Goal: Information Seeking & Learning: Learn about a topic

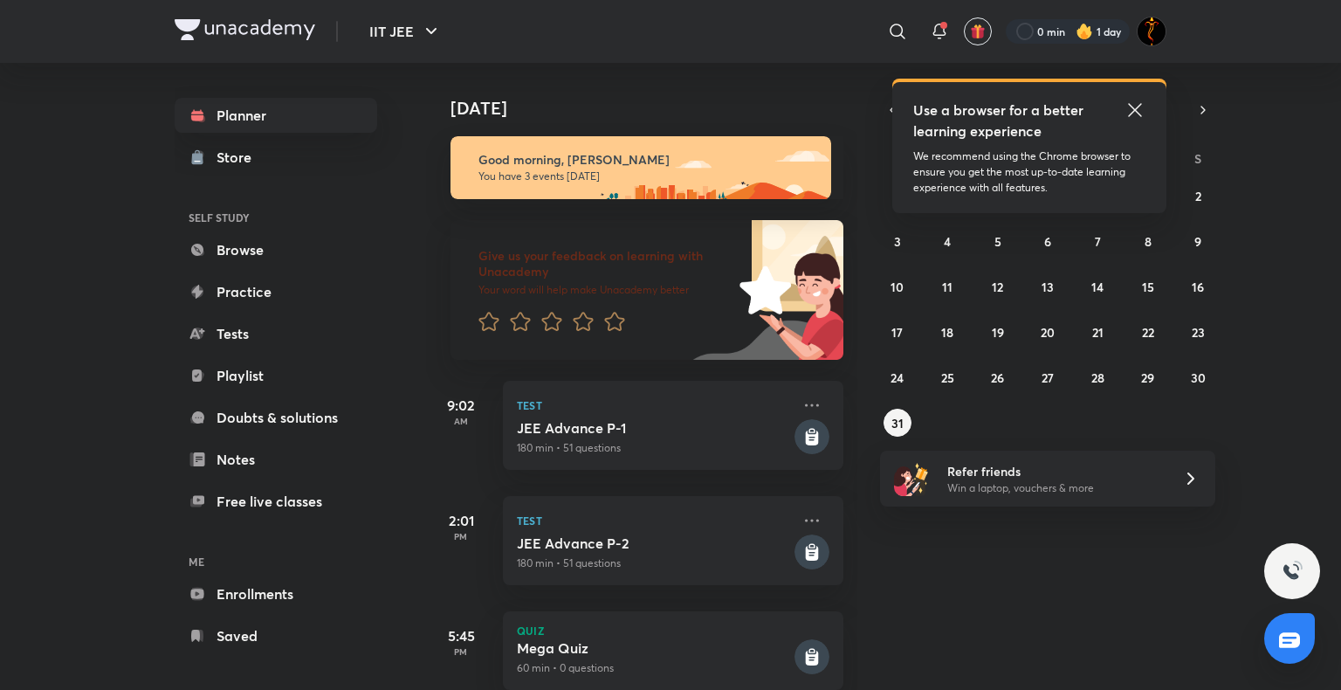
click at [1128, 118] on icon at bounding box center [1134, 110] width 21 height 21
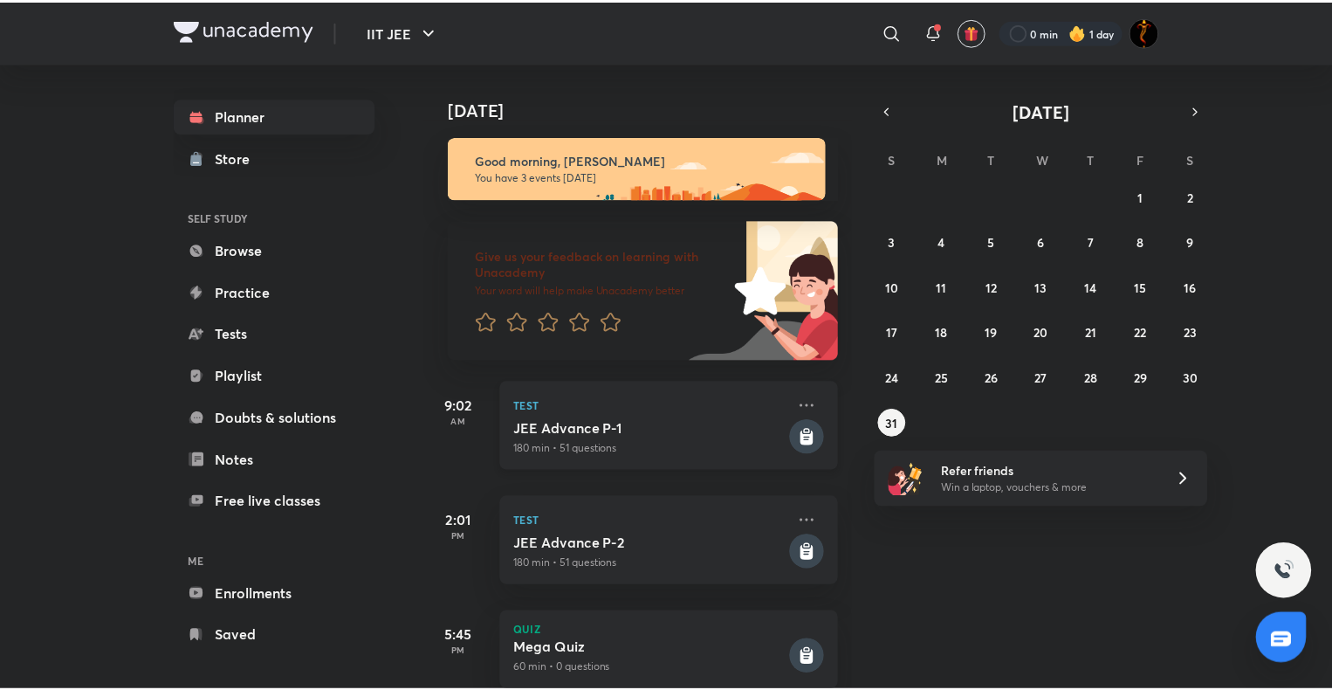
scroll to position [42, 0]
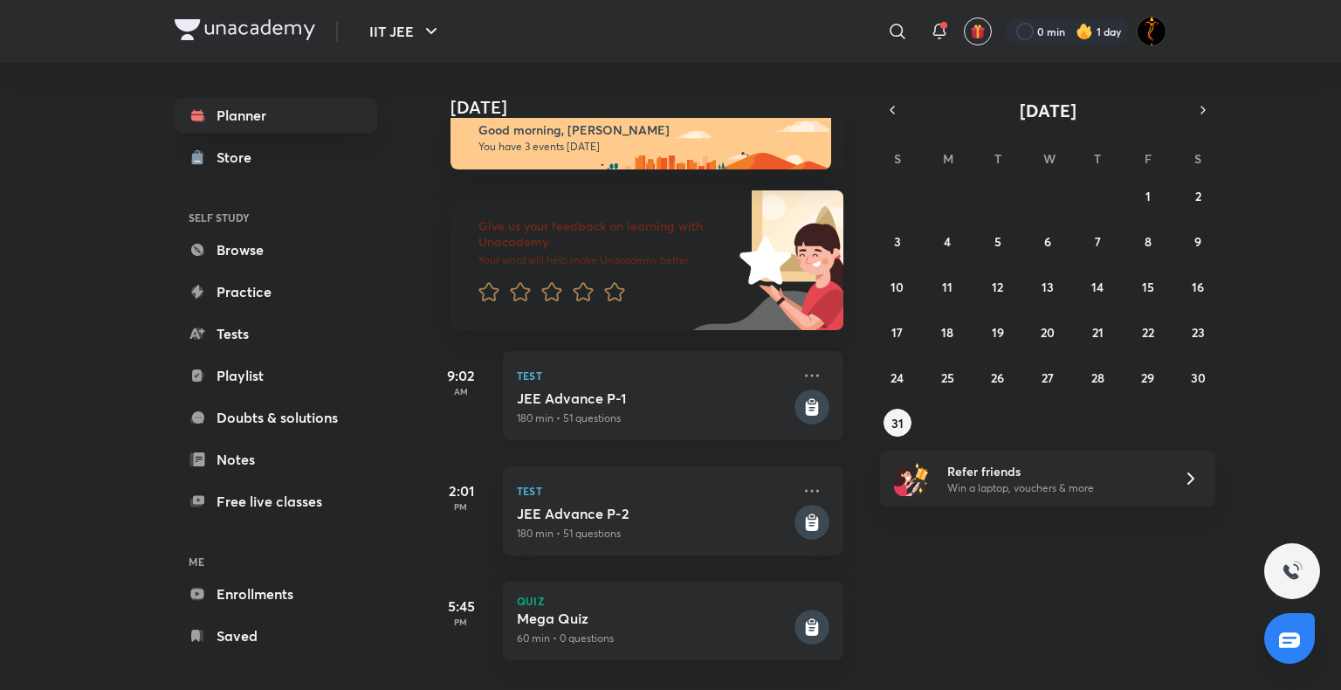
click at [802, 389] on rect at bounding box center [811, 406] width 35 height 35
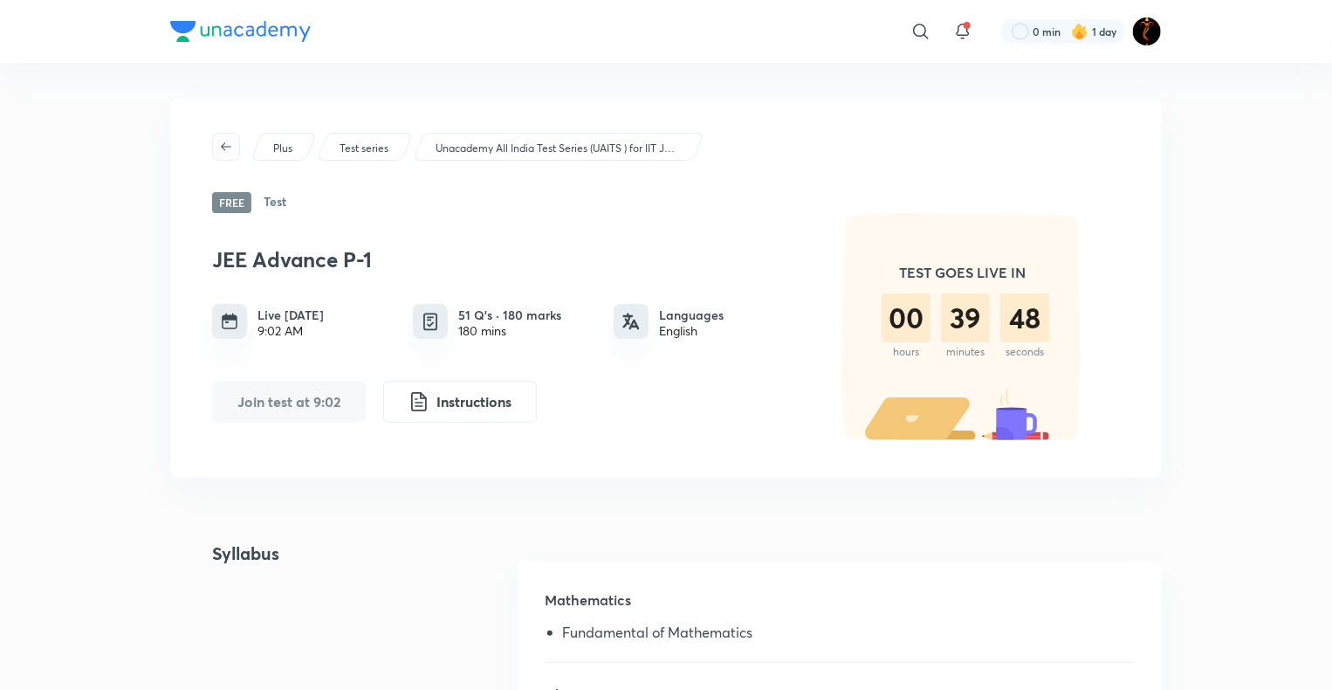
click at [223, 138] on button "button" at bounding box center [226, 147] width 28 height 28
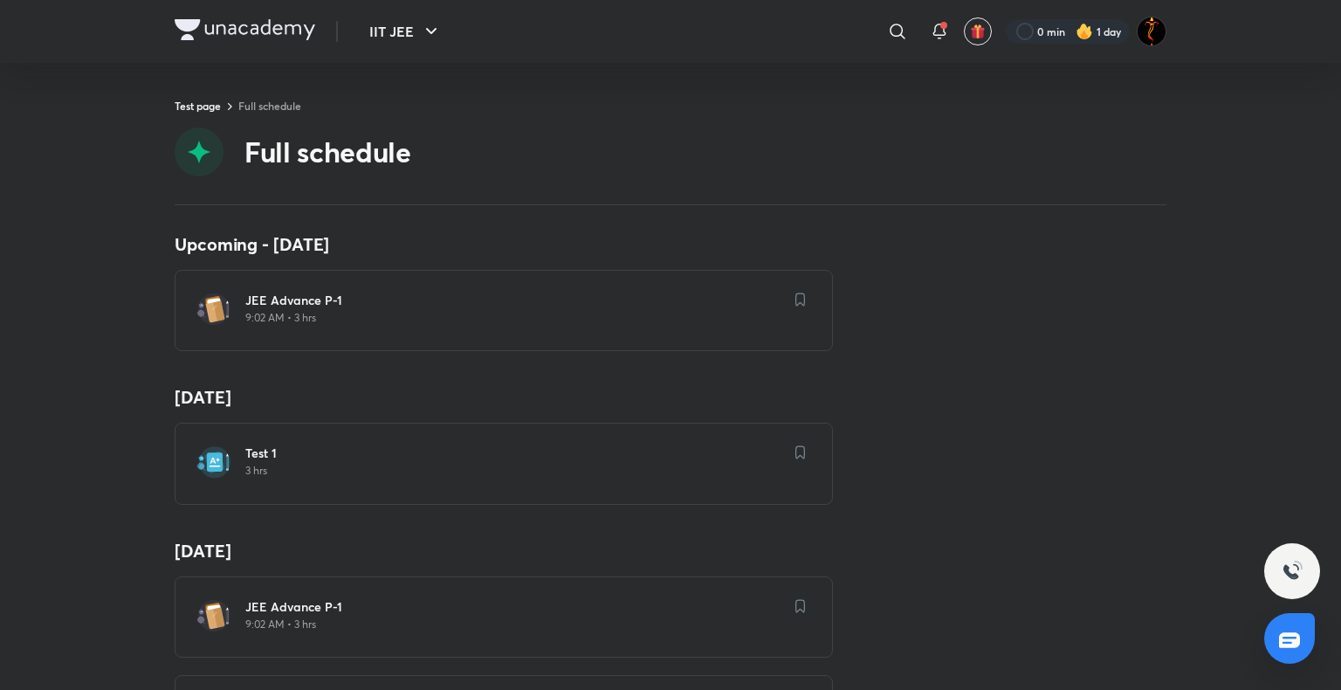
click at [191, 31] on img at bounding box center [245, 29] width 141 height 21
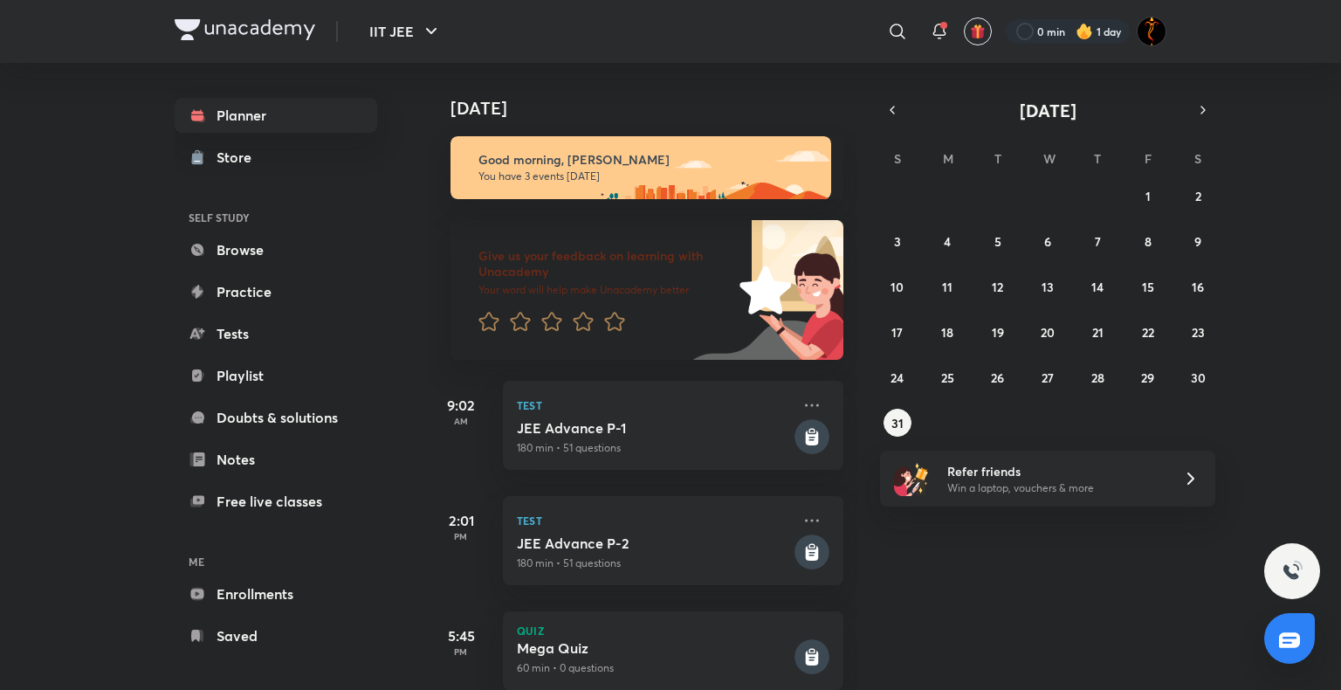
scroll to position [42, 0]
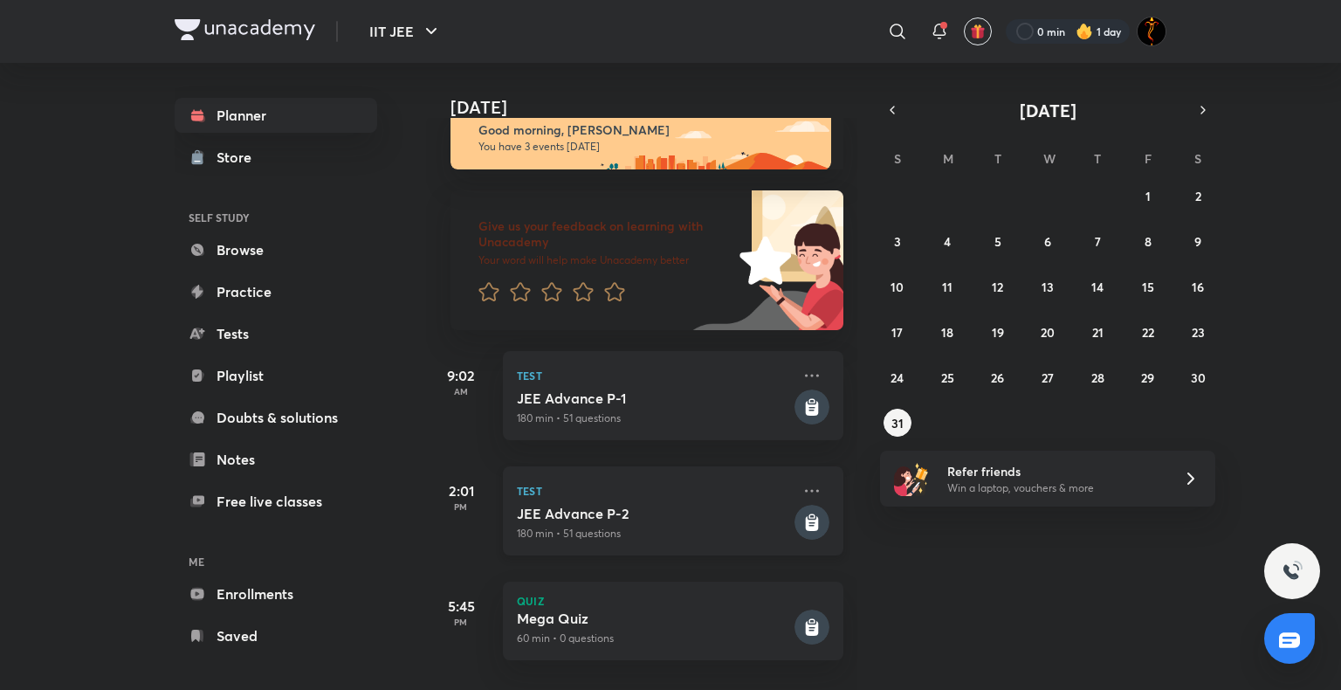
click at [795, 505] on rect at bounding box center [811, 522] width 35 height 35
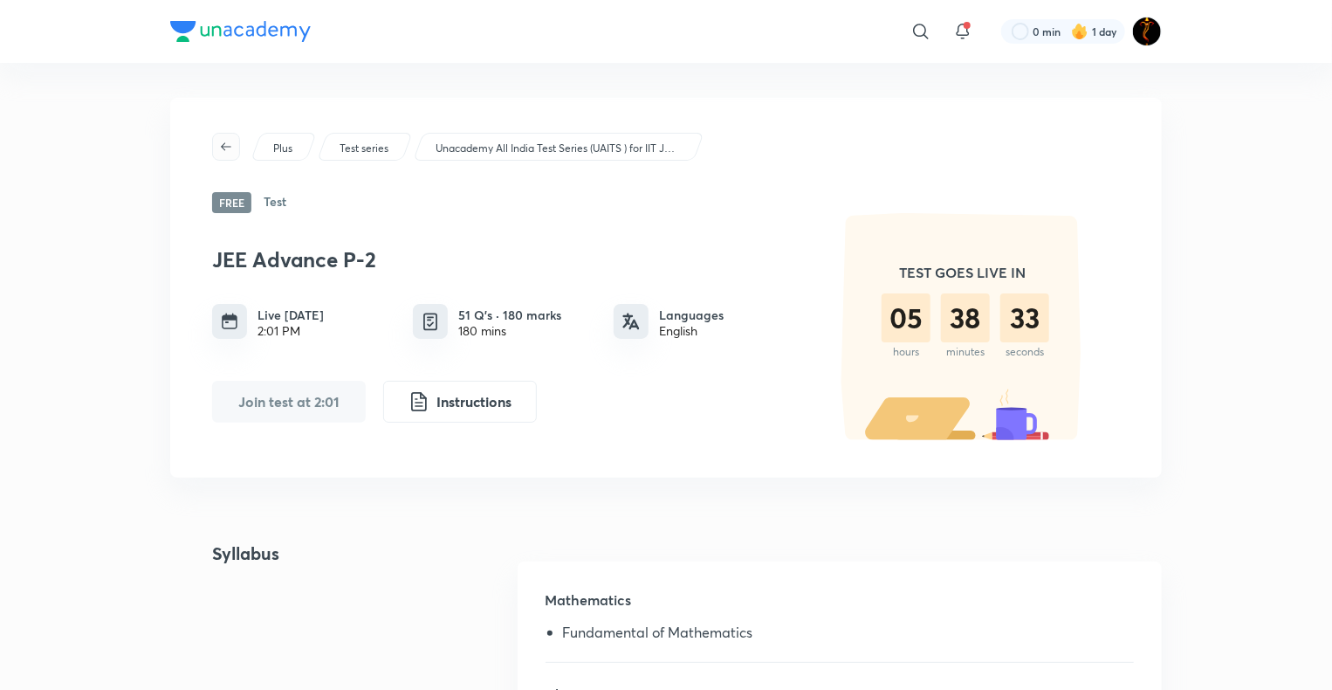
click at [226, 145] on icon "button" at bounding box center [226, 147] width 14 height 14
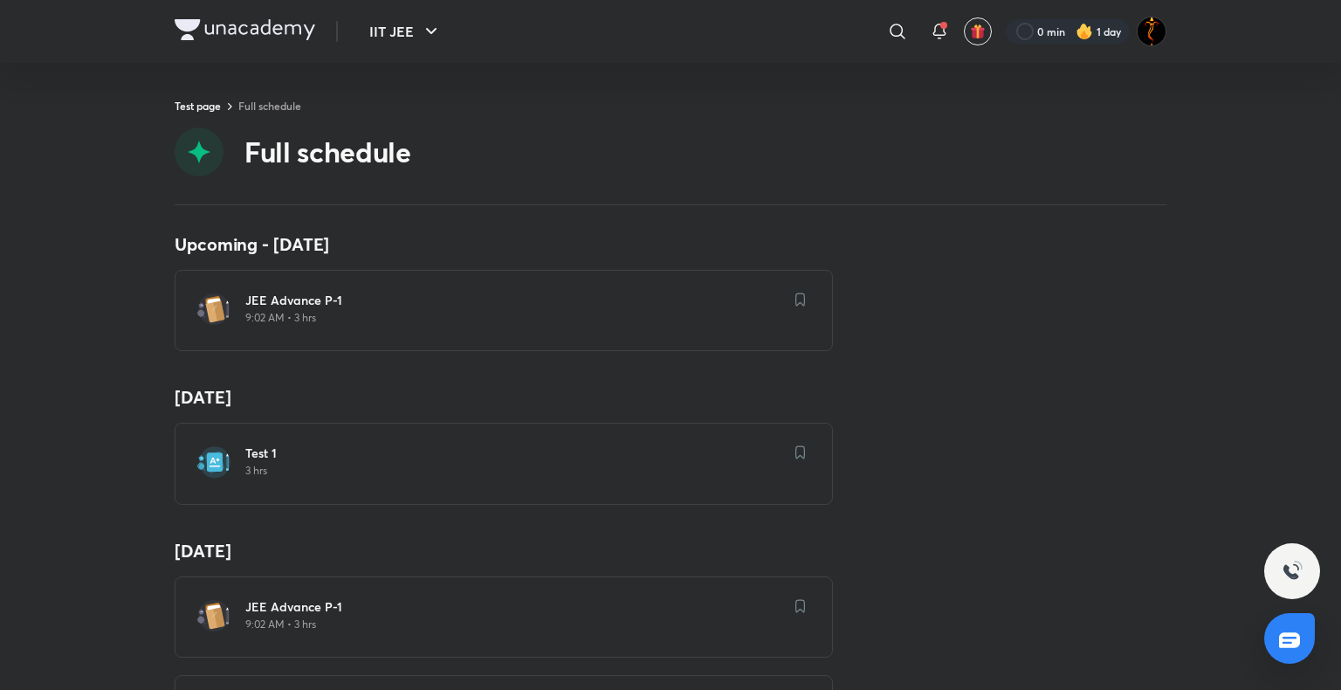
click at [189, 21] on img at bounding box center [245, 29] width 141 height 21
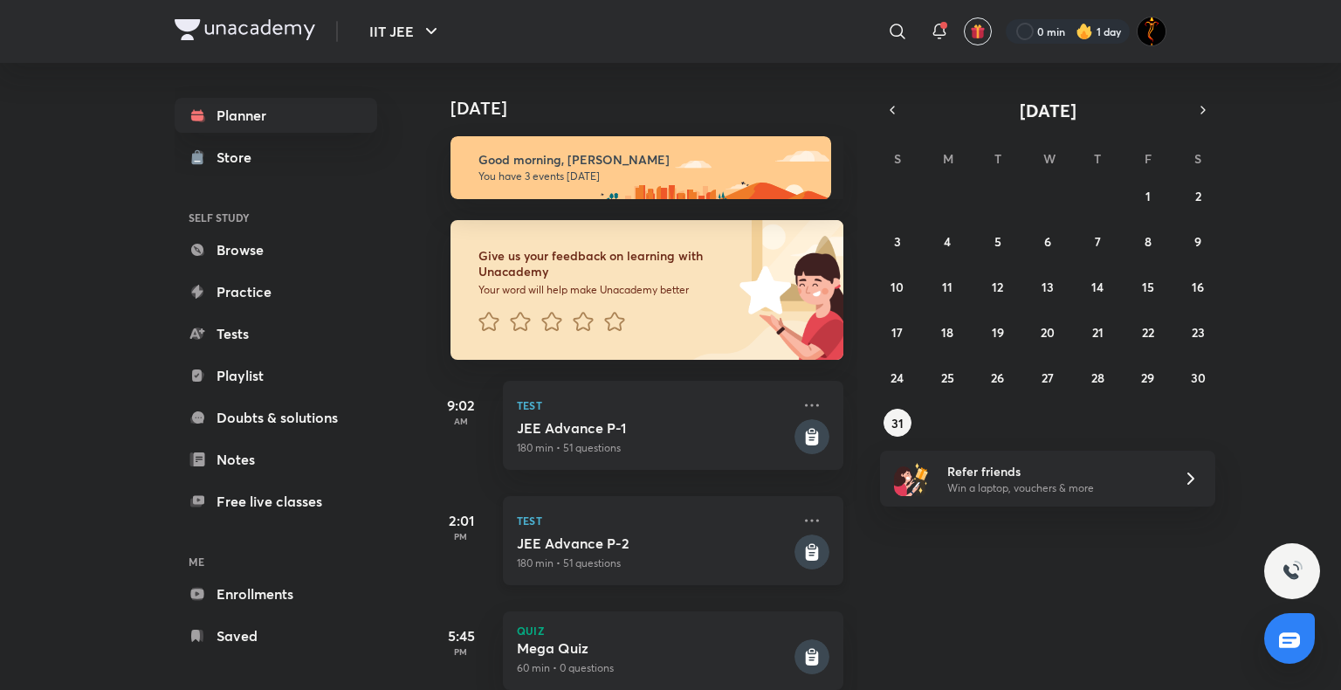
scroll to position [42, 0]
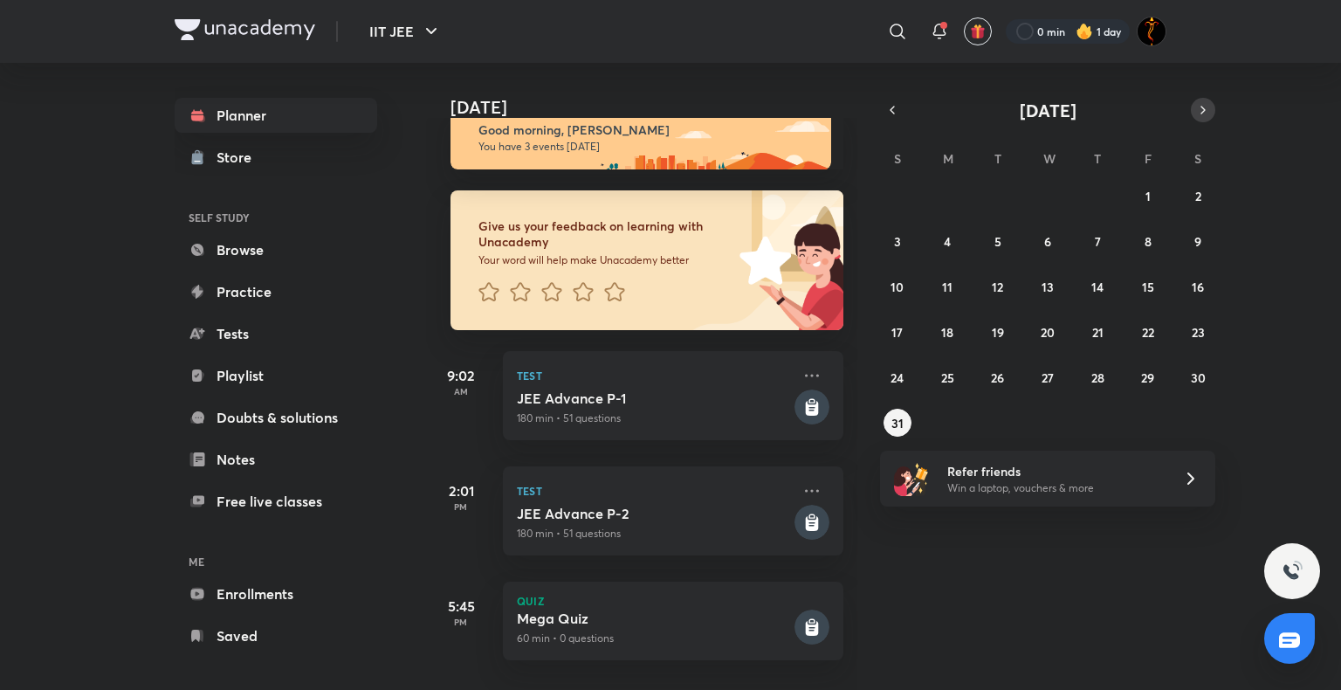
click at [1200, 106] on icon "button" at bounding box center [1203, 110] width 14 height 16
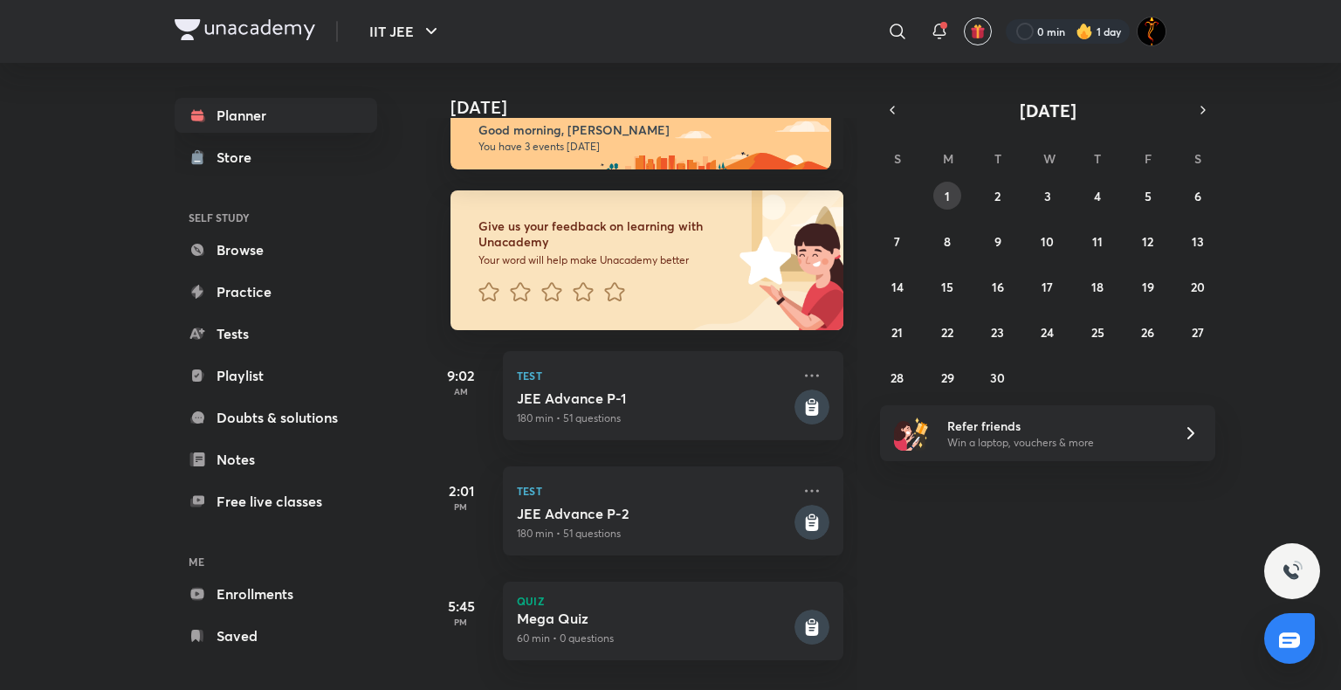
click at [946, 203] on button "1" at bounding box center [947, 196] width 28 height 28
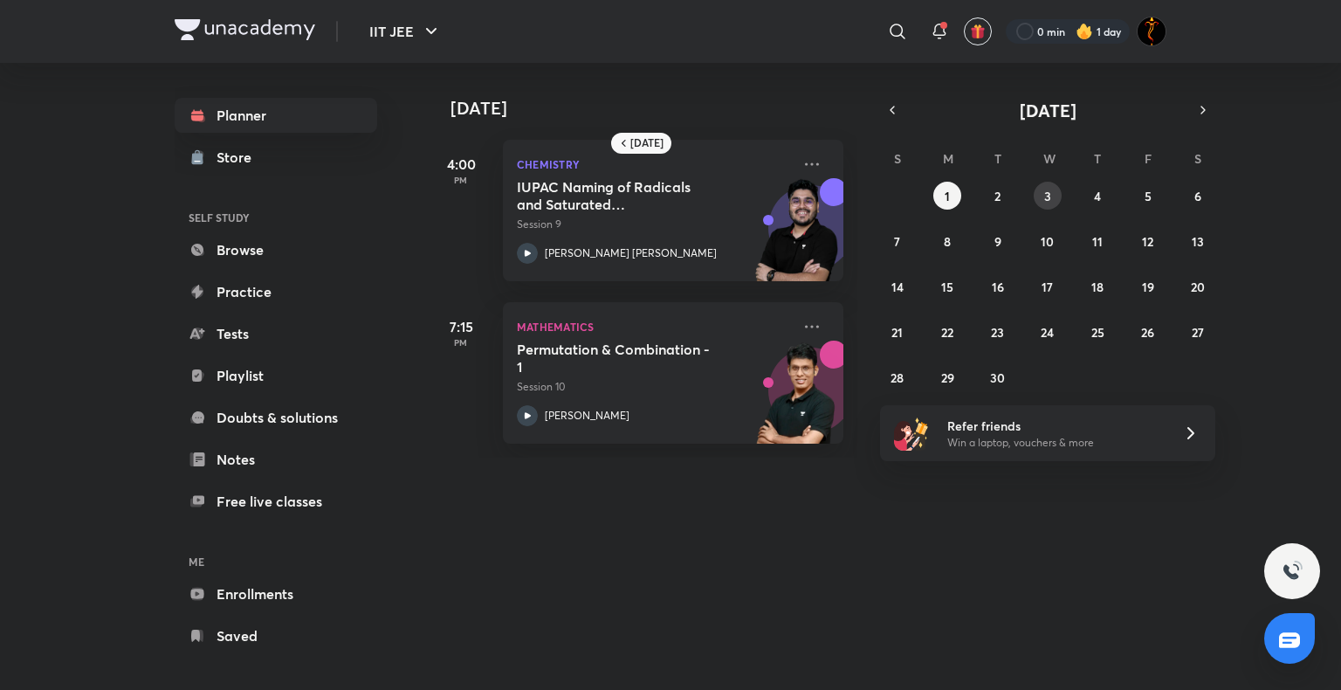
click at [1047, 204] on button "3" at bounding box center [1048, 196] width 28 height 28
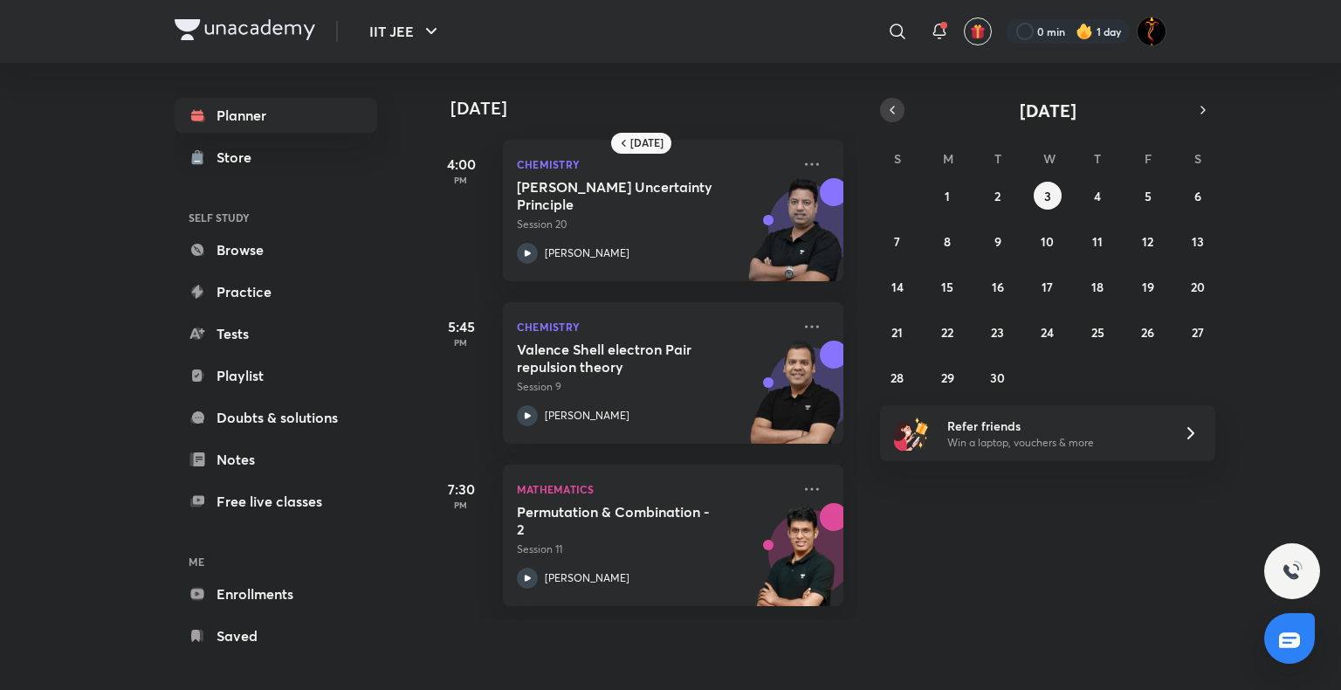
click at [897, 106] on icon "button" at bounding box center [892, 110] width 14 height 16
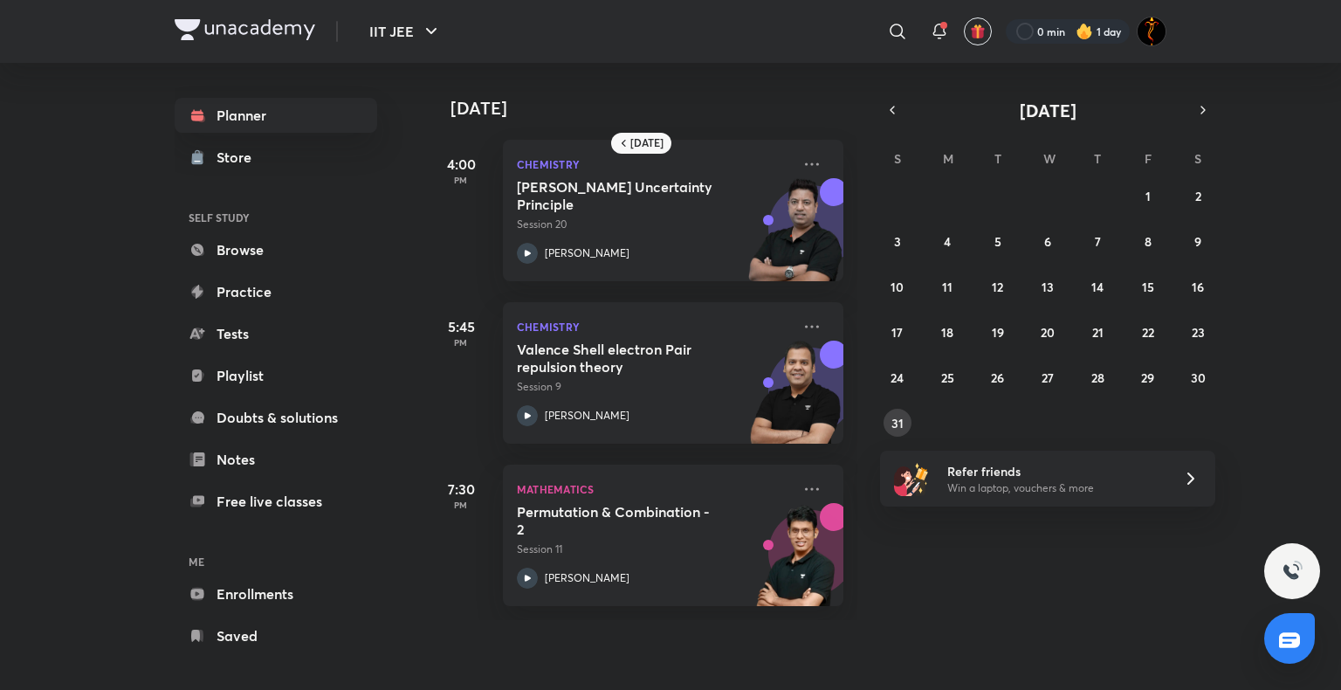
click at [908, 414] on button "31" at bounding box center [897, 423] width 28 height 28
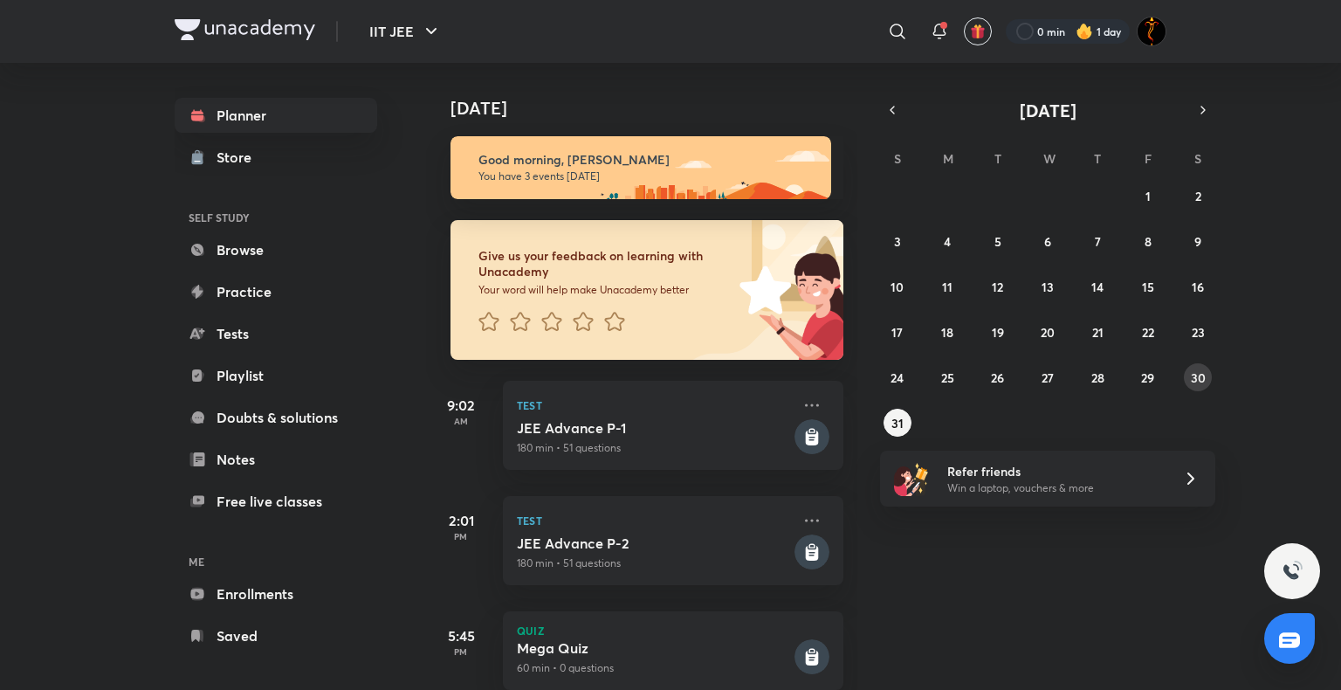
click at [1203, 388] on button "30" at bounding box center [1198, 377] width 28 height 28
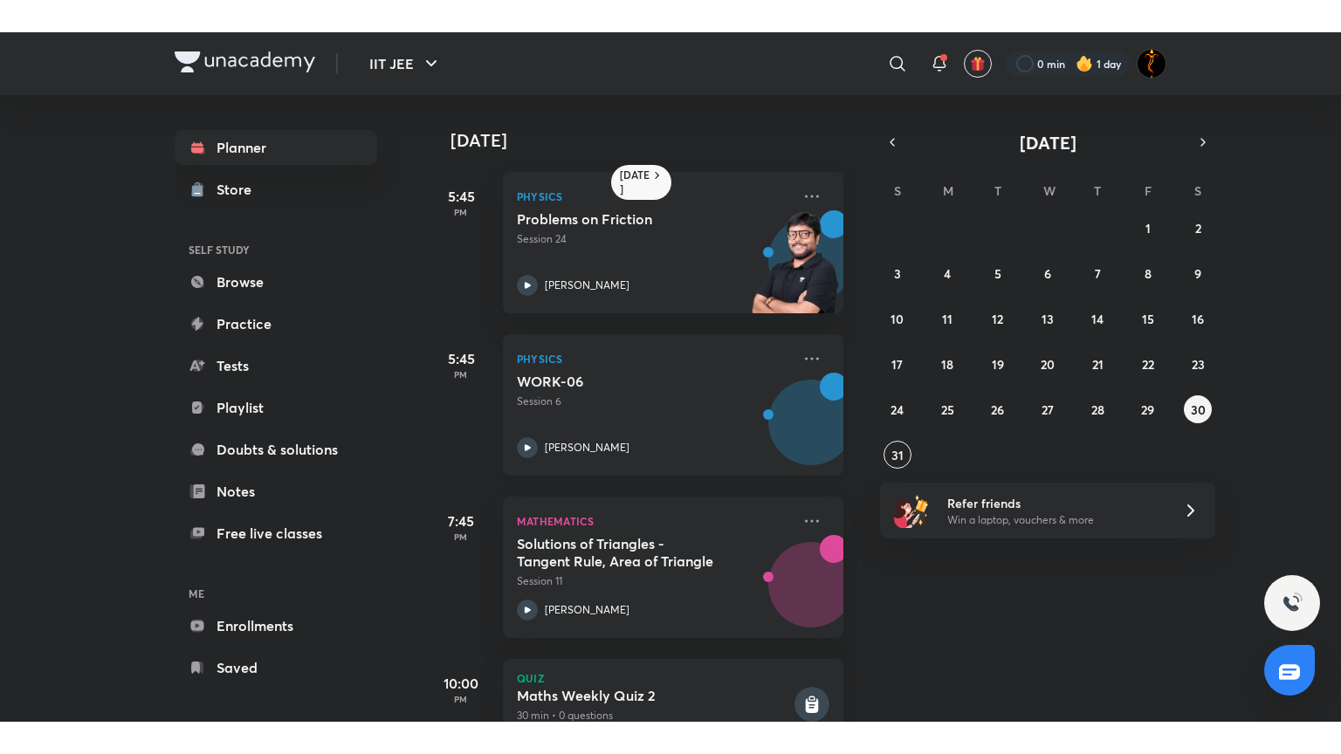
scroll to position [58, 0]
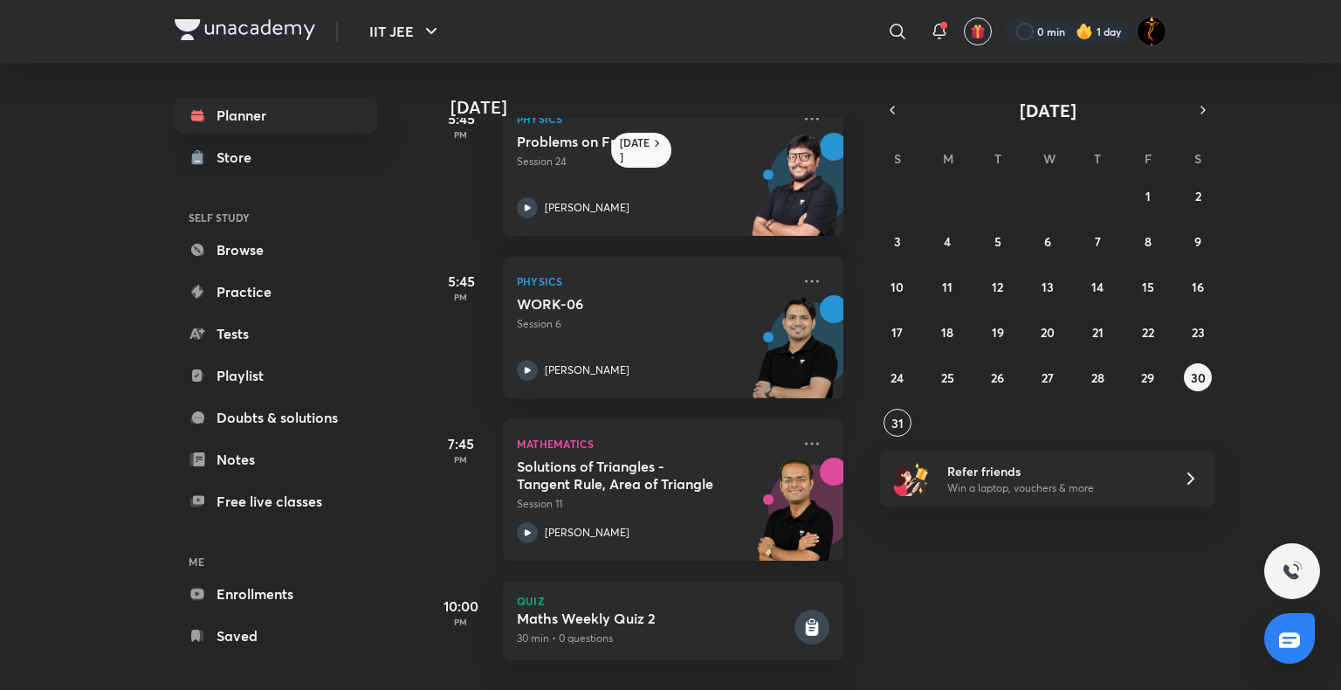
click at [525, 505] on div "Solutions of Triangles - Tangent Rule, Area of Triangle Session 11 Vineet Loomba" at bounding box center [654, 500] width 274 height 86
